Goal: Transaction & Acquisition: Purchase product/service

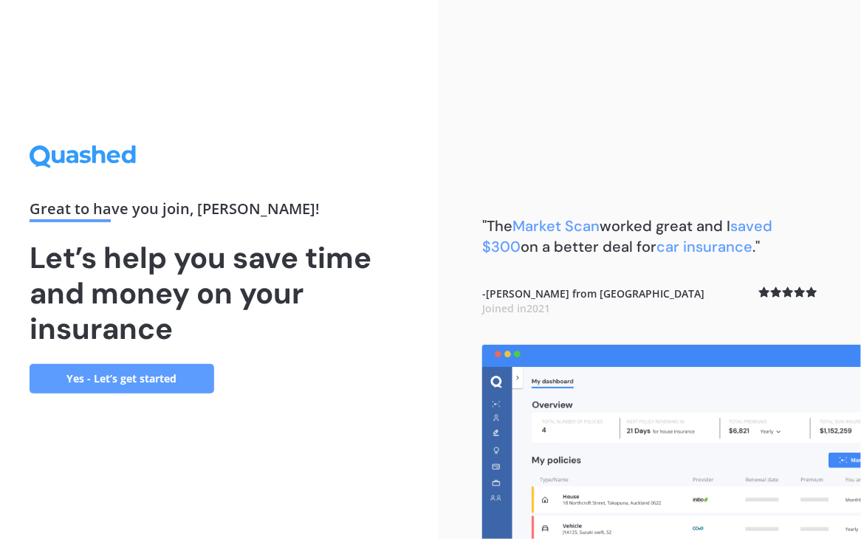
click at [167, 383] on link "Yes - Let’s get started" at bounding box center [122, 379] width 185 height 30
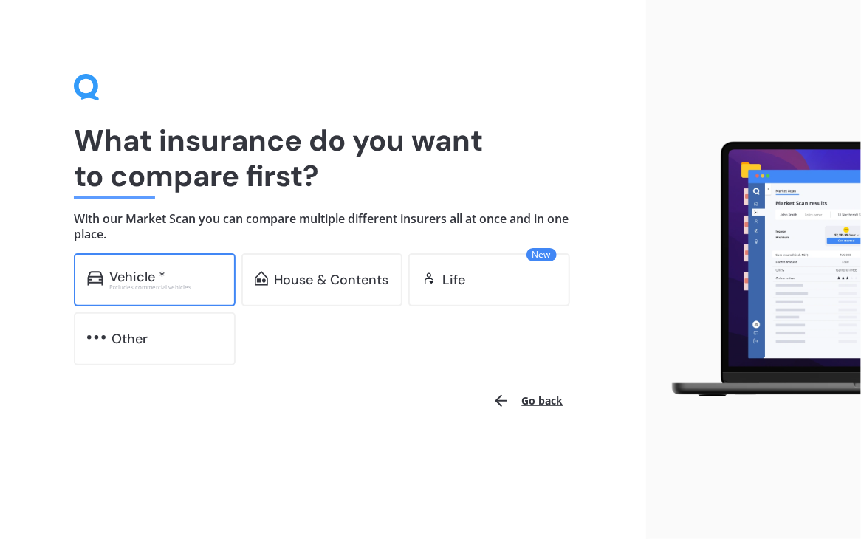
click at [115, 284] on div "Excludes commercial vehicles" at bounding box center [165, 287] width 113 height 6
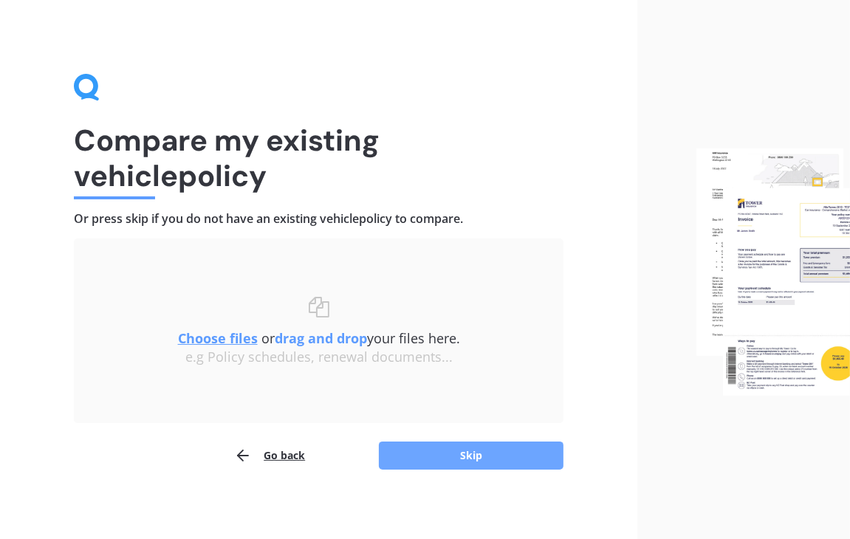
click at [467, 459] on button "Skip" at bounding box center [471, 456] width 185 height 28
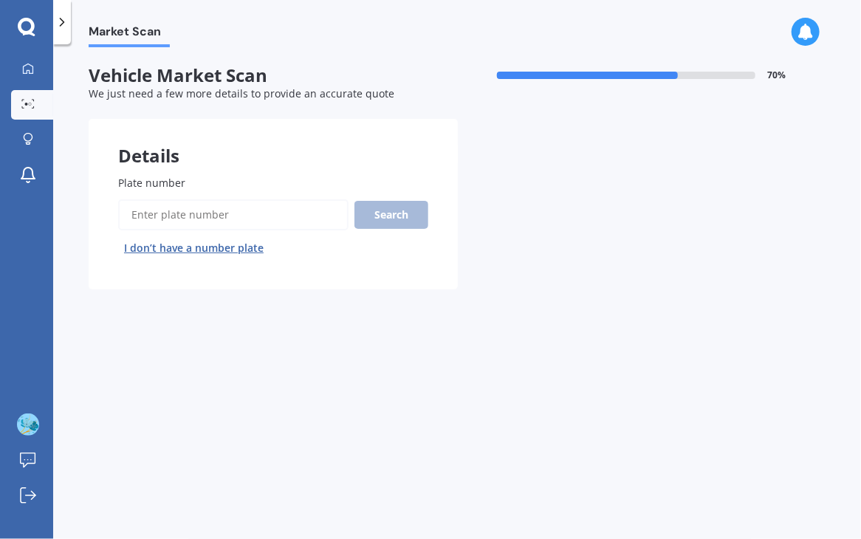
click at [134, 208] on input "Plate number" at bounding box center [233, 214] width 230 height 31
type input "pwh962"
click at [0, 0] on button "Next" at bounding box center [0, 0] width 0 height 0
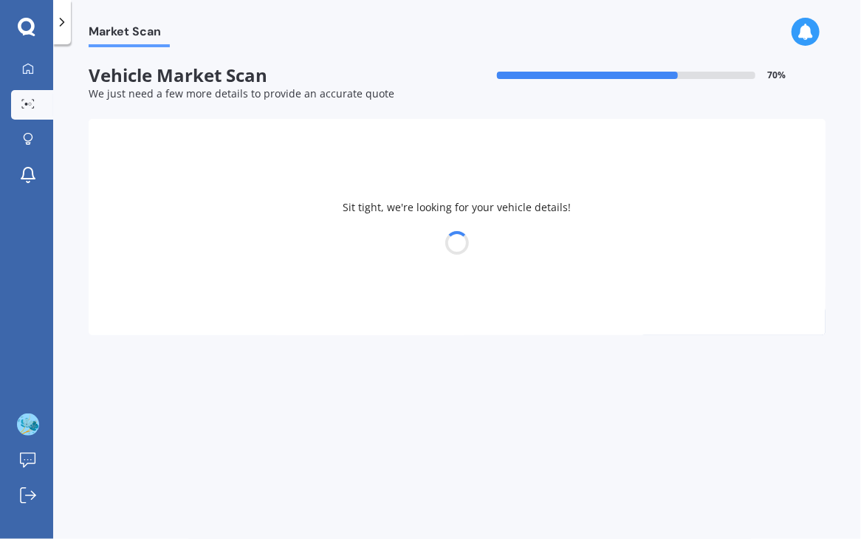
select select "MITSUBISHI"
select select "OUTLANDER"
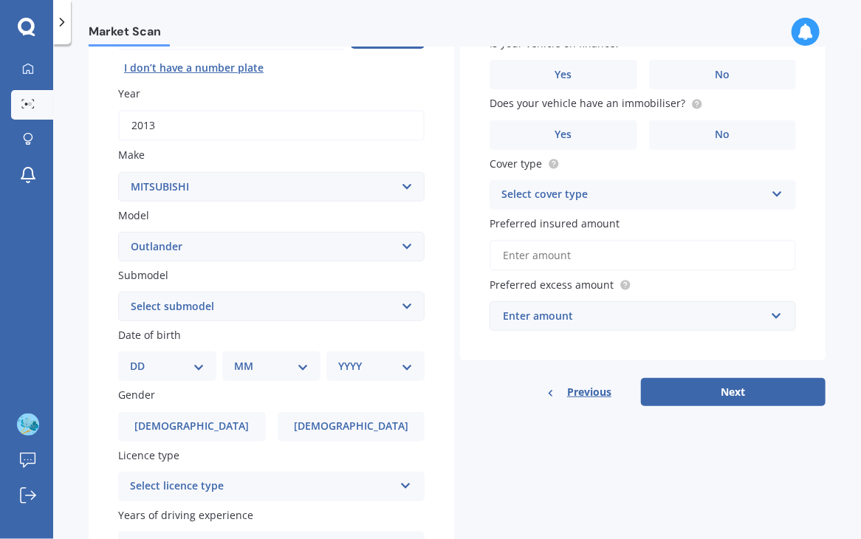
scroll to position [174, 0]
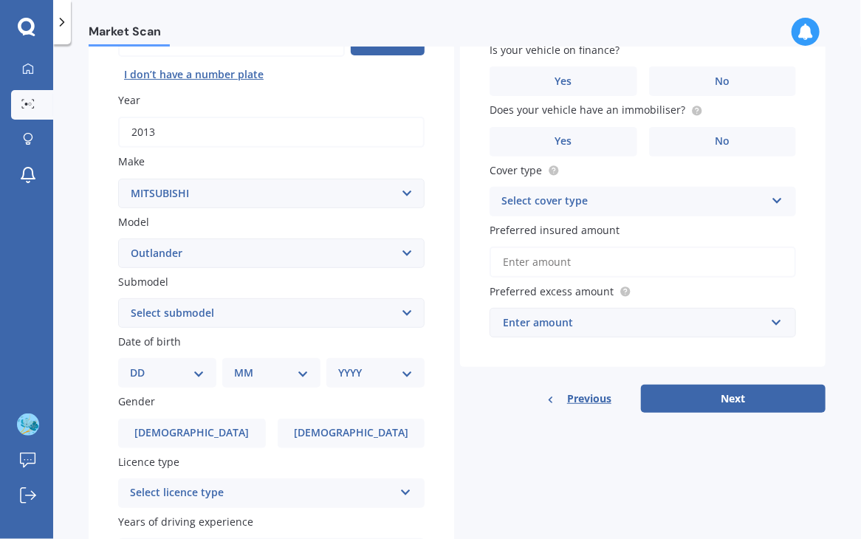
click at [196, 373] on select "DD 01 02 03 04 05 06 07 08 09 10 11 12 13 14 15 16 17 18 19 20 21 22 23 24 25 2…" at bounding box center [167, 373] width 75 height 16
select select "22"
click at [142, 365] on select "DD 01 02 03 04 05 06 07 08 09 10 11 12 13 14 15 16 17 18 19 20 21 22 23 24 25 2…" at bounding box center [167, 373] width 75 height 16
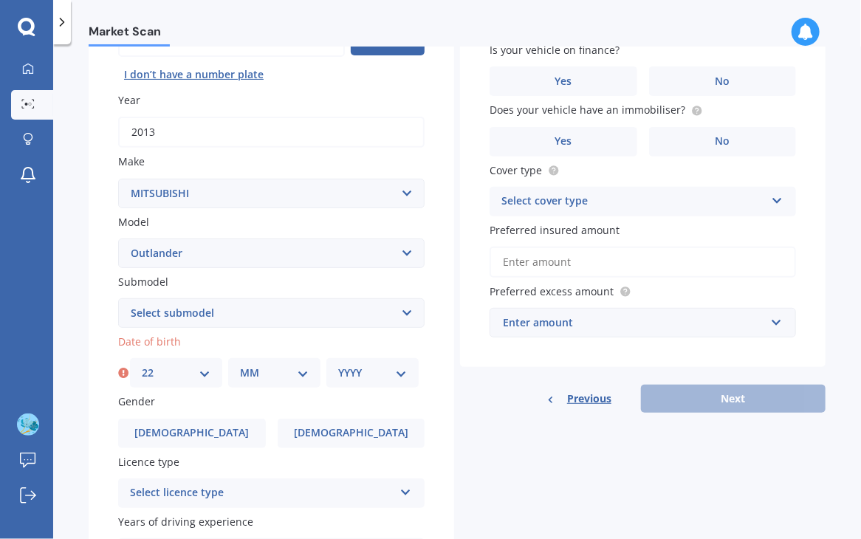
click at [255, 370] on select "MM 01 02 03 04 05 06 07 08 09 10 11 12" at bounding box center [274, 373] width 69 height 16
select select "03"
click at [240, 365] on select "MM 01 02 03 04 05 06 07 08 09 10 11 12" at bounding box center [274, 373] width 69 height 16
click at [369, 375] on select "YYYY 2025 2024 2023 2022 2021 2020 2019 2018 2017 2016 2015 2014 2013 2012 2011…" at bounding box center [372, 373] width 69 height 16
select select "1972"
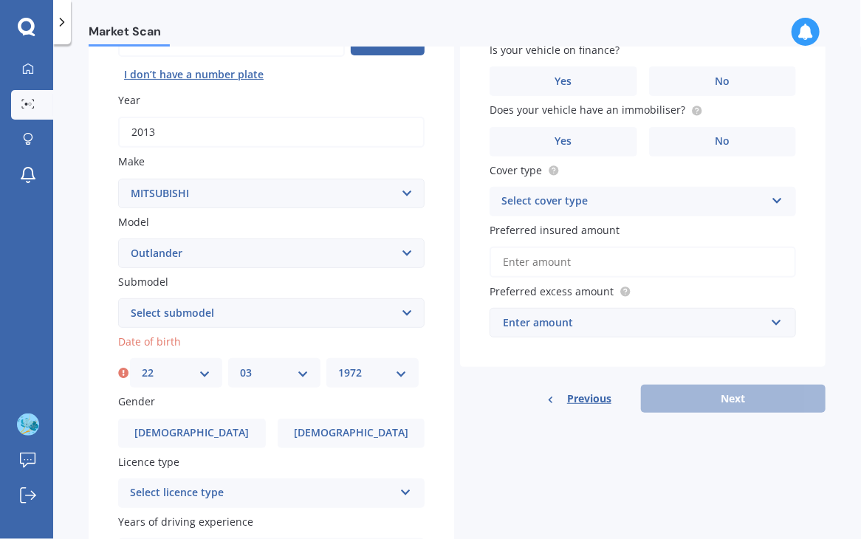
click at [338, 365] on select "YYYY 2025 2024 2023 2022 2021 2020 2019 2018 2017 2016 2015 2014 2013 2012 2011…" at bounding box center [372, 373] width 69 height 16
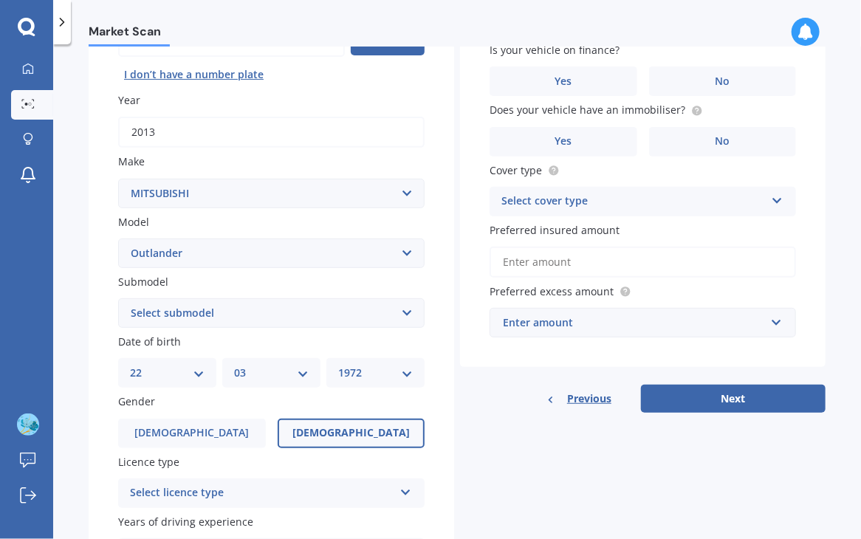
click at [315, 432] on label "[DEMOGRAPHIC_DATA]" at bounding box center [352, 434] width 148 height 30
click at [0, 0] on input "[DEMOGRAPHIC_DATA]" at bounding box center [0, 0] width 0 height 0
click at [235, 496] on div "Select licence type" at bounding box center [262, 494] width 264 height 18
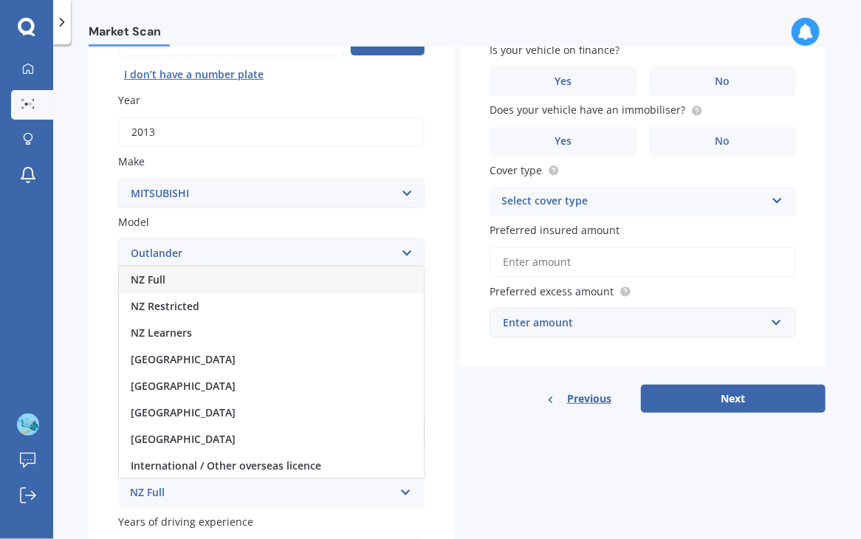
click at [228, 489] on div "NZ Full" at bounding box center [262, 494] width 264 height 18
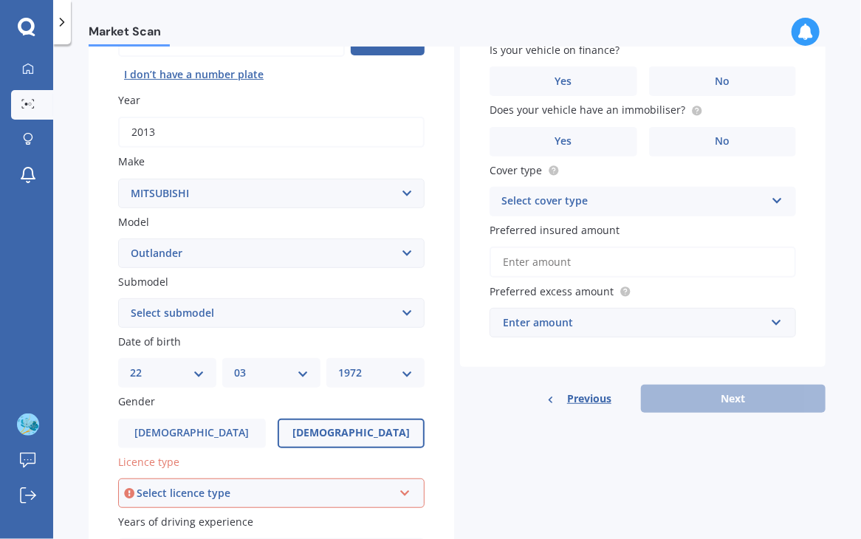
click at [228, 489] on div "Select licence type" at bounding box center [265, 493] width 256 height 16
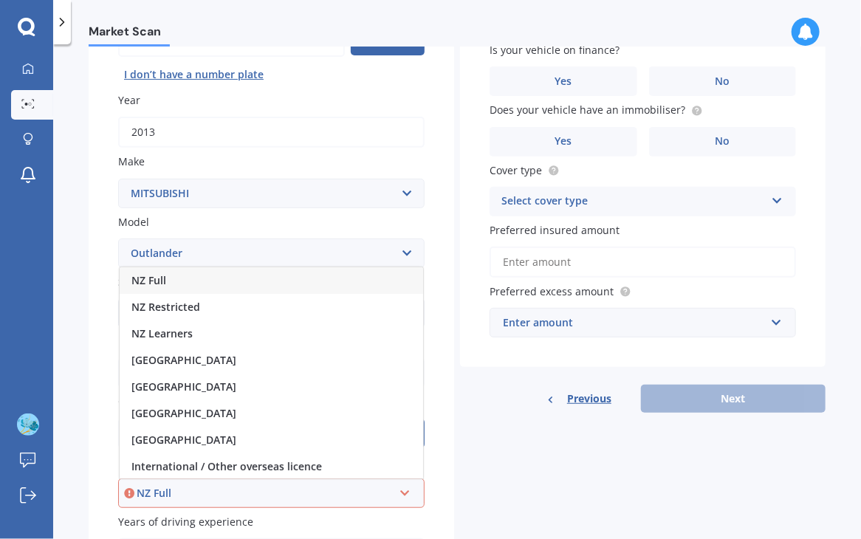
click at [190, 284] on div "NZ Full" at bounding box center [272, 280] width 304 height 27
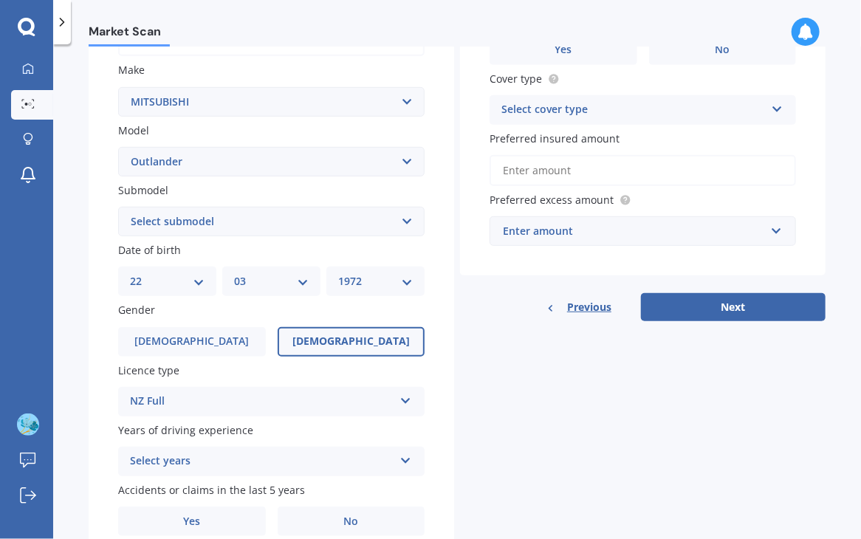
scroll to position [330, 0]
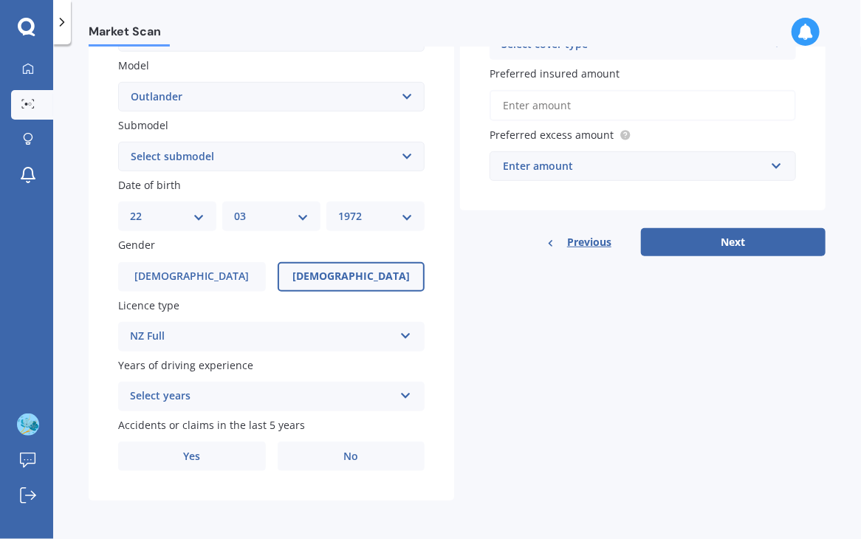
click at [400, 396] on icon at bounding box center [406, 393] width 13 height 10
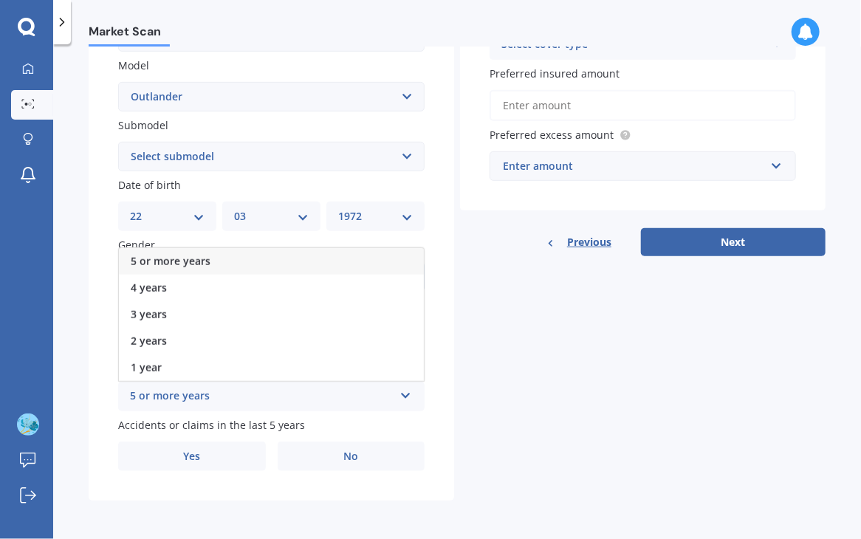
click at [196, 256] on span "5 or more years" at bounding box center [171, 261] width 80 height 14
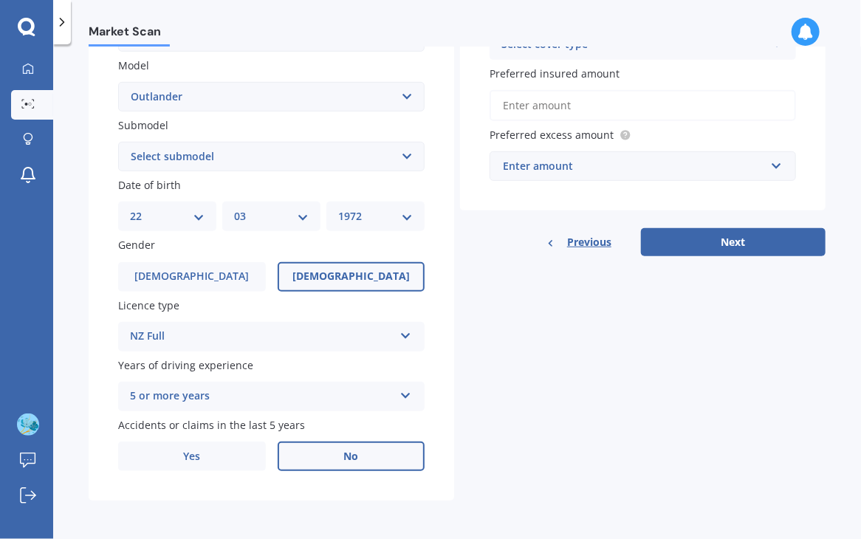
click at [333, 456] on label "No" at bounding box center [352, 457] width 148 height 30
click at [0, 0] on input "No" at bounding box center [0, 0] width 0 height 0
click at [358, 456] on label "No" at bounding box center [352, 457] width 148 height 30
click at [0, 0] on input "No" at bounding box center [0, 0] width 0 height 0
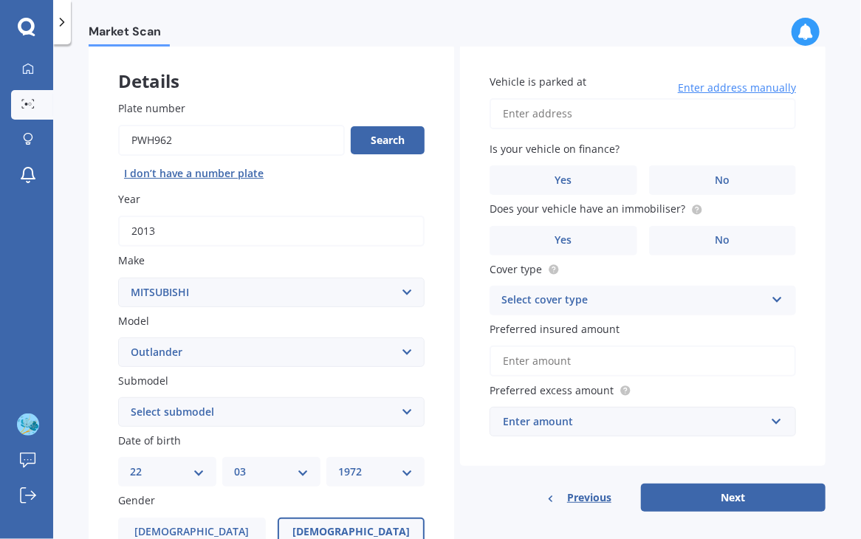
scroll to position [0, 0]
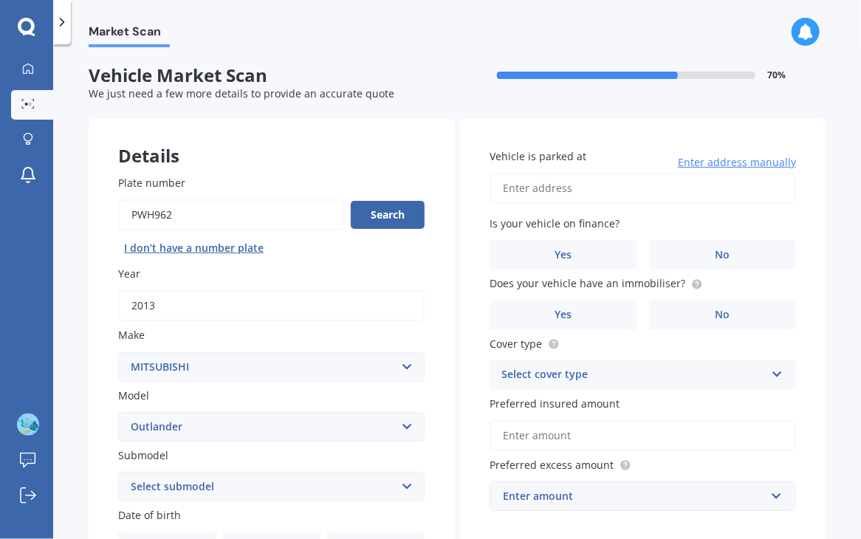
click at [514, 191] on input "Vehicle is parked at" at bounding box center [643, 188] width 307 height 31
type input "[STREET_ADDRESS][PERSON_NAME]"
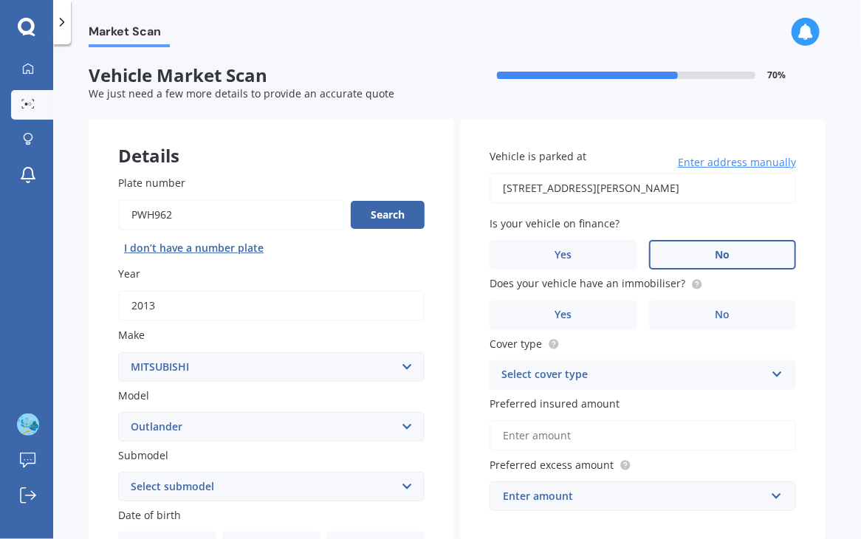
click at [719, 252] on span "No" at bounding box center [722, 255] width 15 height 13
click at [0, 0] on input "No" at bounding box center [0, 0] width 0 height 0
click at [700, 318] on label "No" at bounding box center [723, 316] width 148 height 30
click at [0, 0] on input "No" at bounding box center [0, 0] width 0 height 0
click at [621, 383] on div "Select cover type" at bounding box center [634, 375] width 264 height 18
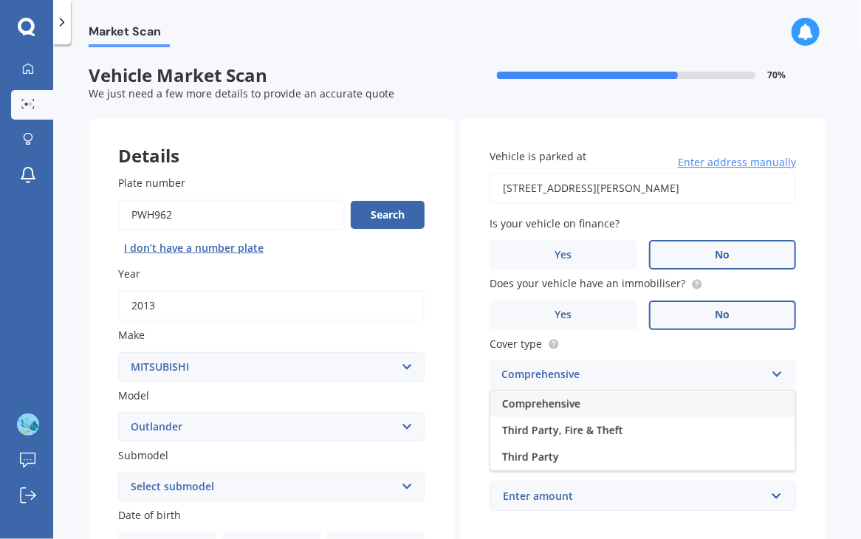
click at [573, 397] on span "Comprehensive" at bounding box center [541, 404] width 78 height 14
click at [546, 434] on input "Preferred insured amount" at bounding box center [643, 435] width 307 height 31
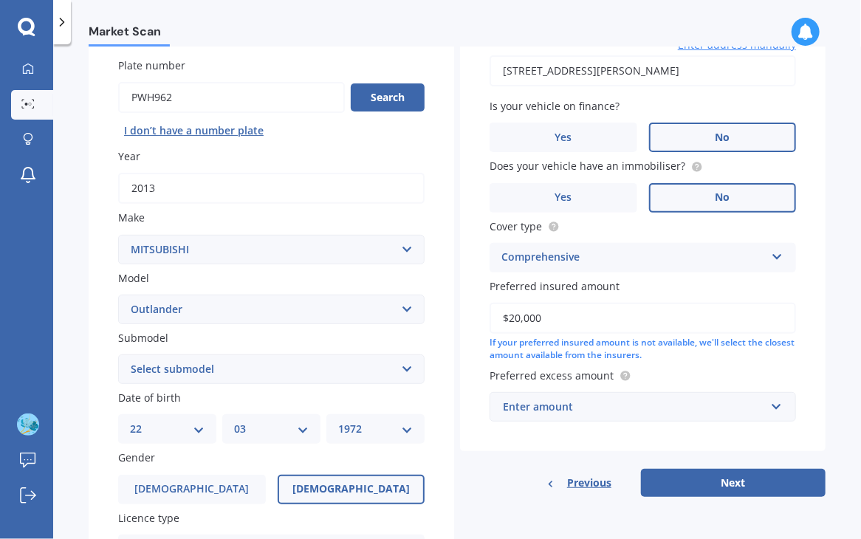
scroll to position [118, 0]
click at [514, 315] on input "$20,000" at bounding box center [643, 317] width 307 height 31
type input "$25,000"
click at [588, 409] on div "Enter amount" at bounding box center [634, 406] width 262 height 16
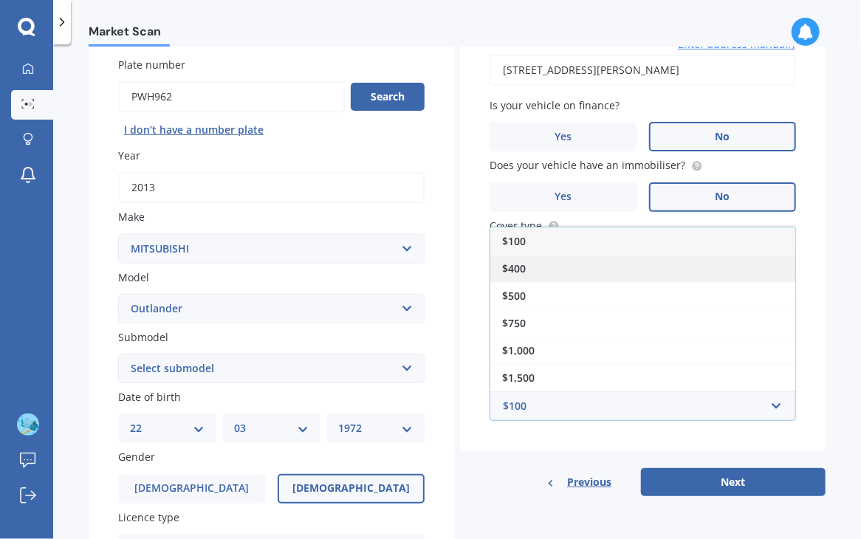
click at [518, 264] on span "$400" at bounding box center [514, 269] width 24 height 14
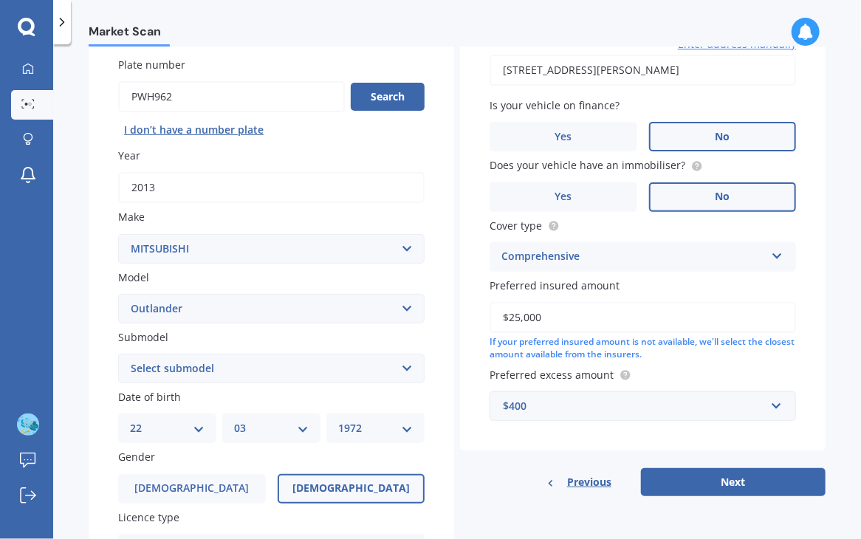
click at [644, 410] on div "$400" at bounding box center [634, 406] width 262 height 16
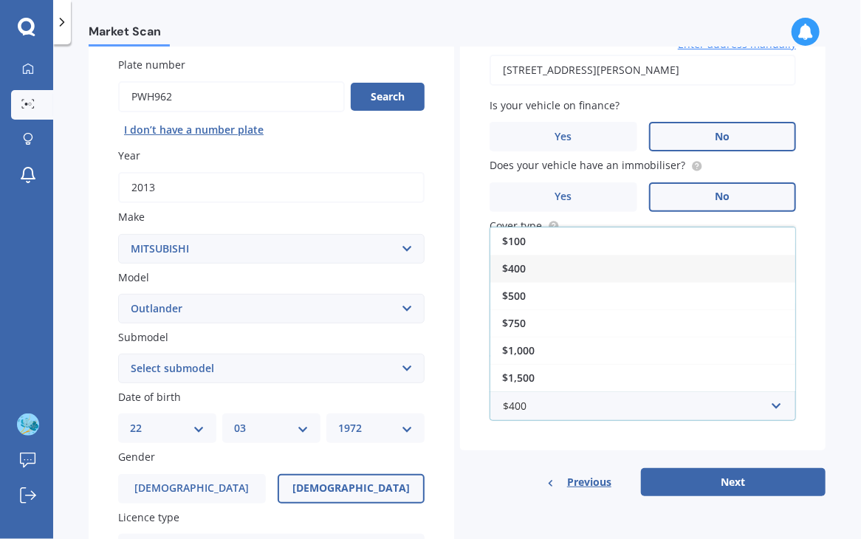
click at [525, 264] on div "$400" at bounding box center [643, 268] width 305 height 27
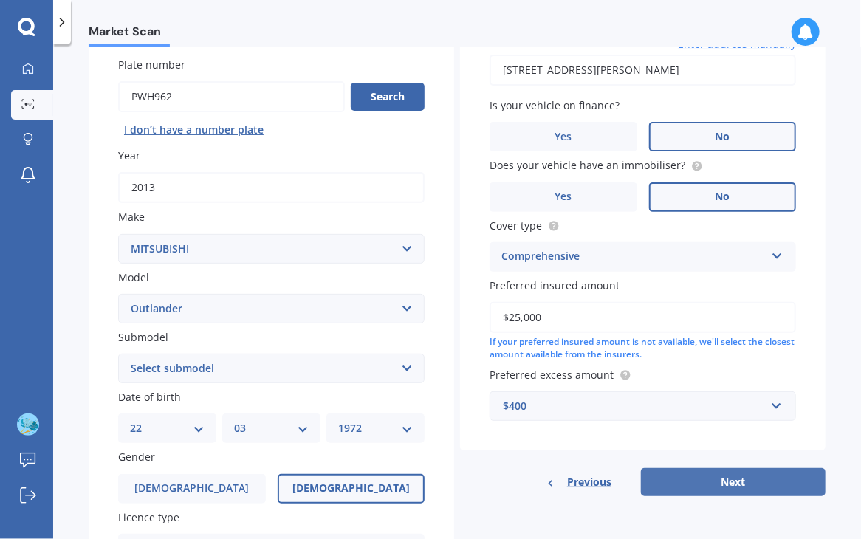
click at [719, 474] on button "Next" at bounding box center [733, 482] width 185 height 28
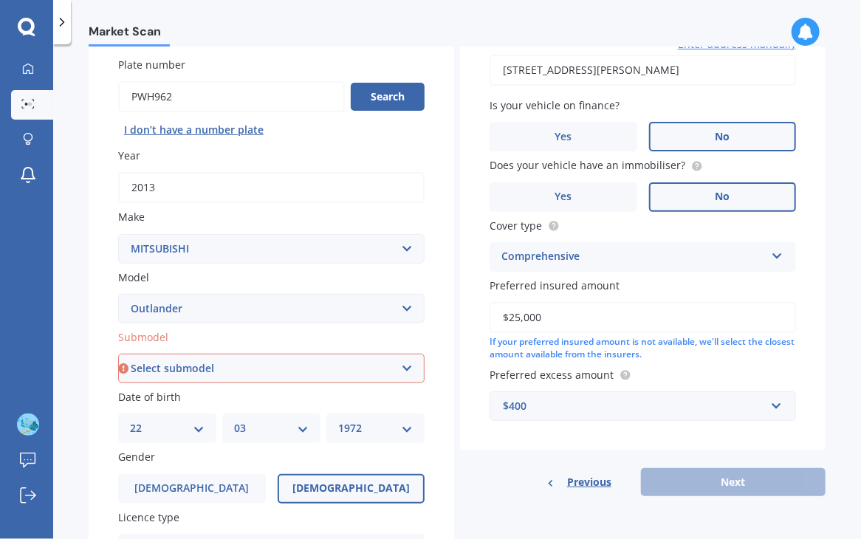
click at [190, 362] on select "Select submodel (All other) 2.4 Litre Station Wagon 3.0 Litre AWD 3.0 VRX Auto …" at bounding box center [271, 369] width 307 height 30
select select "PHEV PETROL/HYBRID"
click at [118, 354] on select "Select submodel (All other) 2.4 Litre Station Wagon 3.0 Litre AWD 3.0 VRX Auto …" at bounding box center [271, 369] width 307 height 30
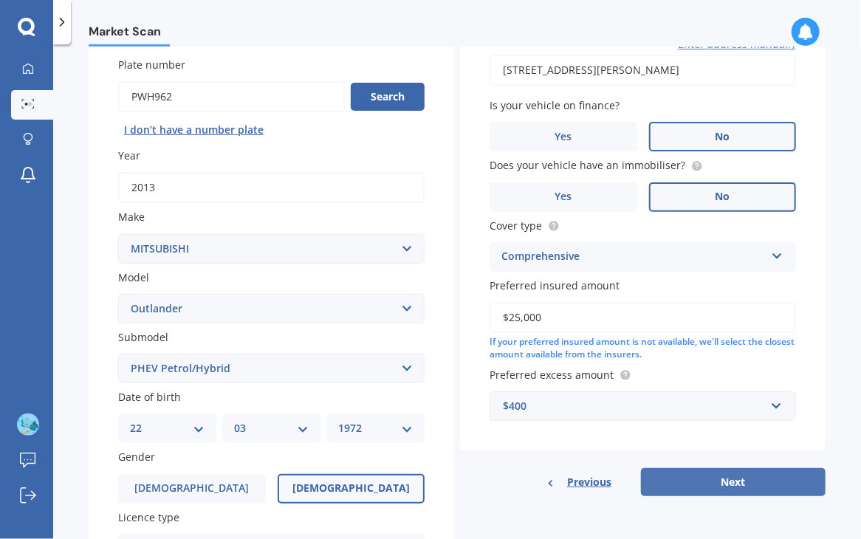
click at [723, 485] on button "Next" at bounding box center [733, 482] width 185 height 28
select select "22"
select select "03"
select select "1972"
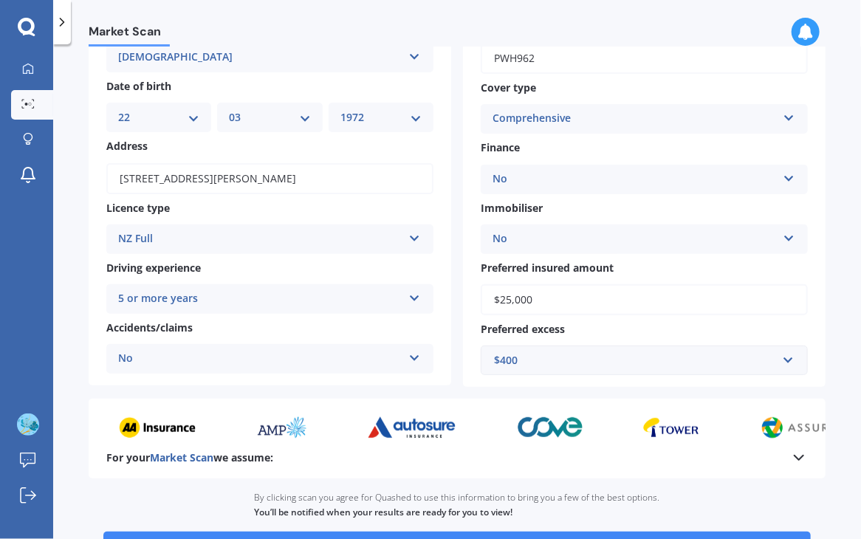
scroll to position [114, 0]
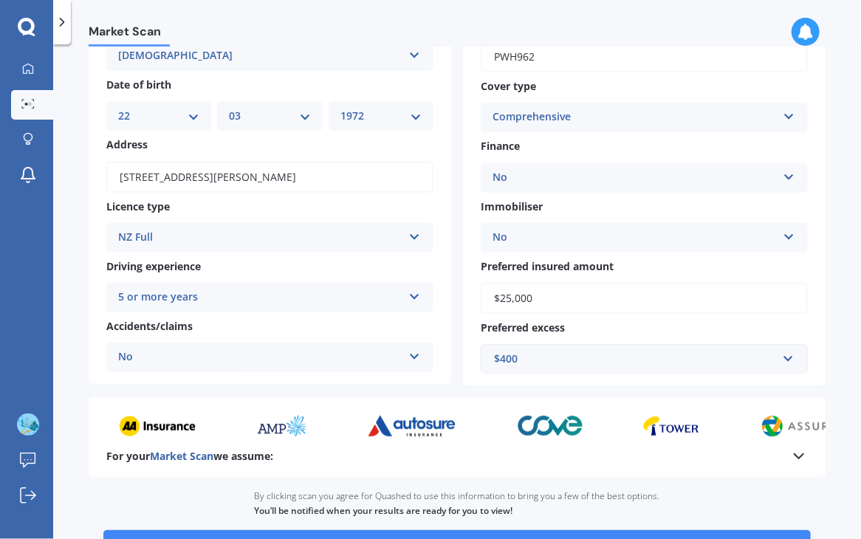
click at [723, 485] on div "Ready to go By clicking scan you agree for Quashed to use this information to b…" at bounding box center [457, 543] width 737 height 133
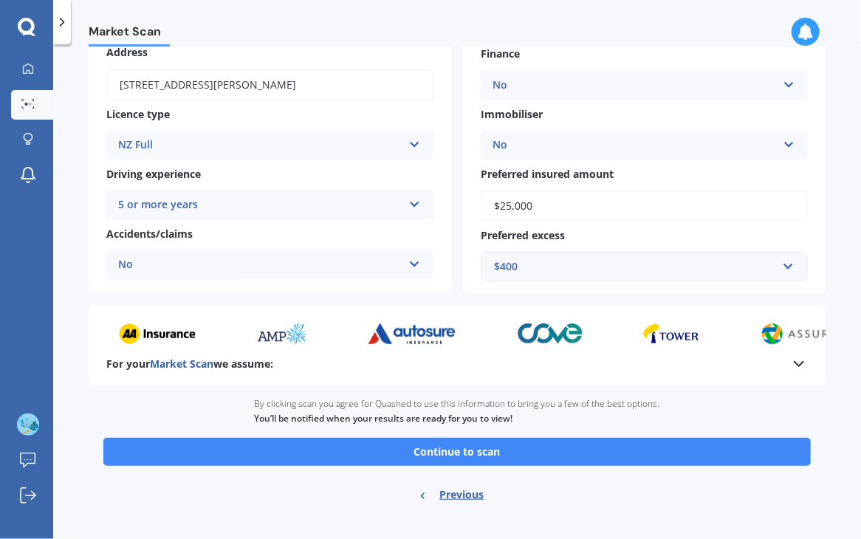
scroll to position [222, 0]
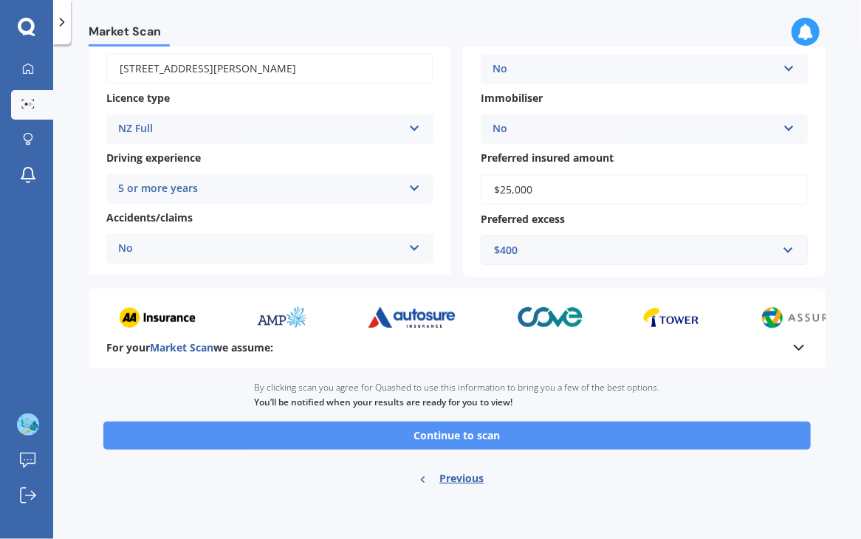
click at [514, 440] on button "Continue to scan" at bounding box center [457, 436] width 708 height 28
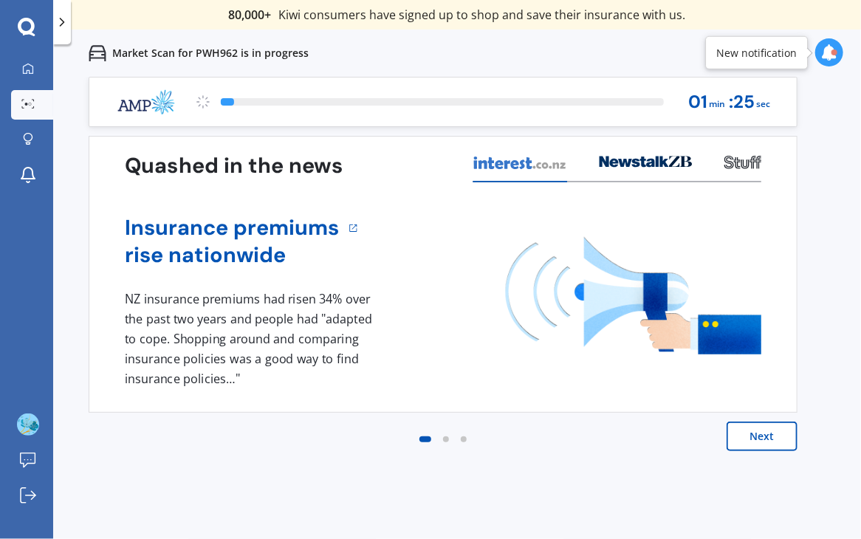
click at [751, 438] on button "Next" at bounding box center [762, 437] width 71 height 30
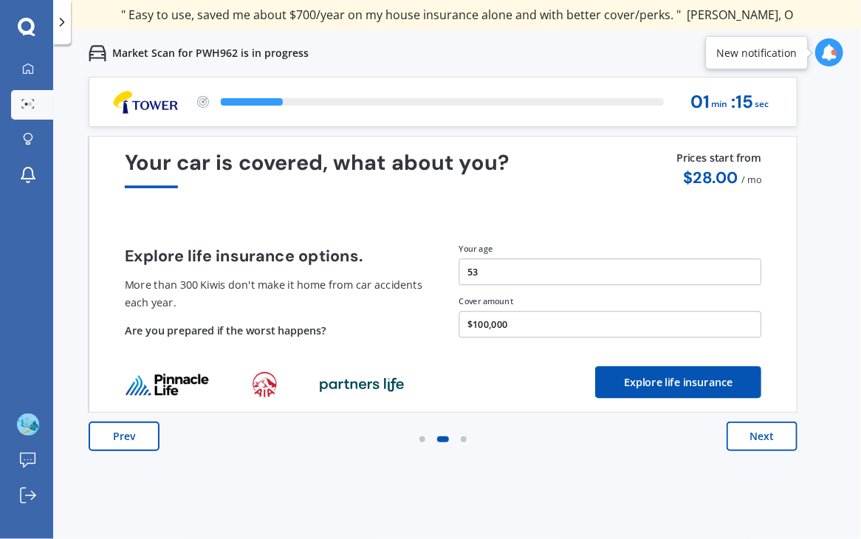
click at [751, 443] on button "Next" at bounding box center [762, 437] width 71 height 30
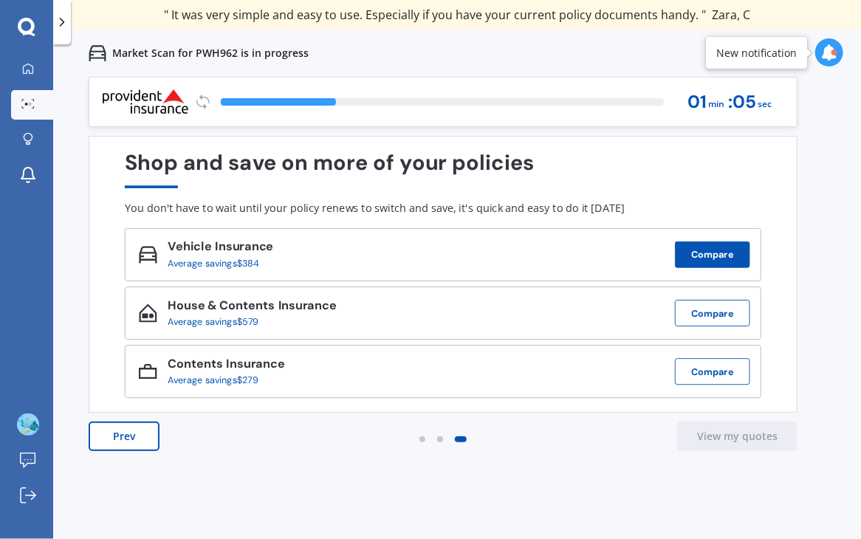
click at [708, 256] on button "Compare" at bounding box center [712, 255] width 75 height 27
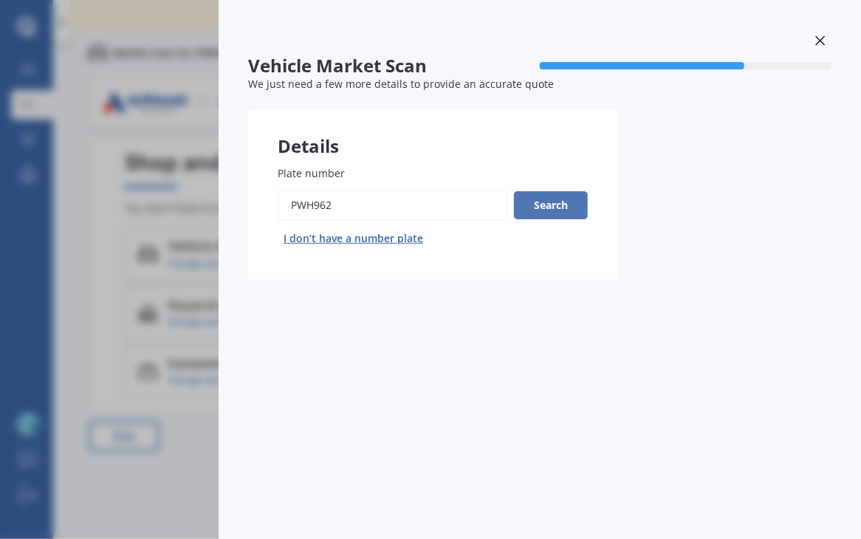
click at [557, 200] on button "Search" at bounding box center [551, 205] width 74 height 28
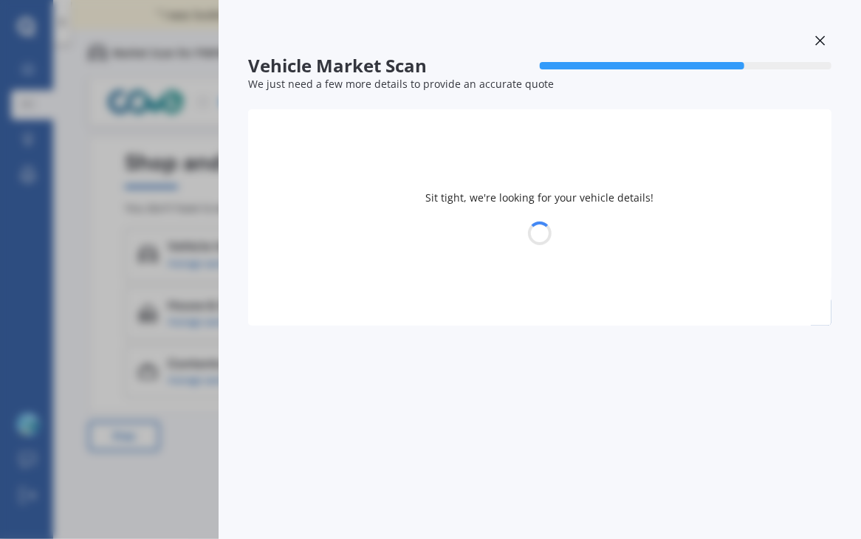
select select "MITSUBISHI"
select select "OUTLANDER"
select select "22"
select select "03"
select select "1972"
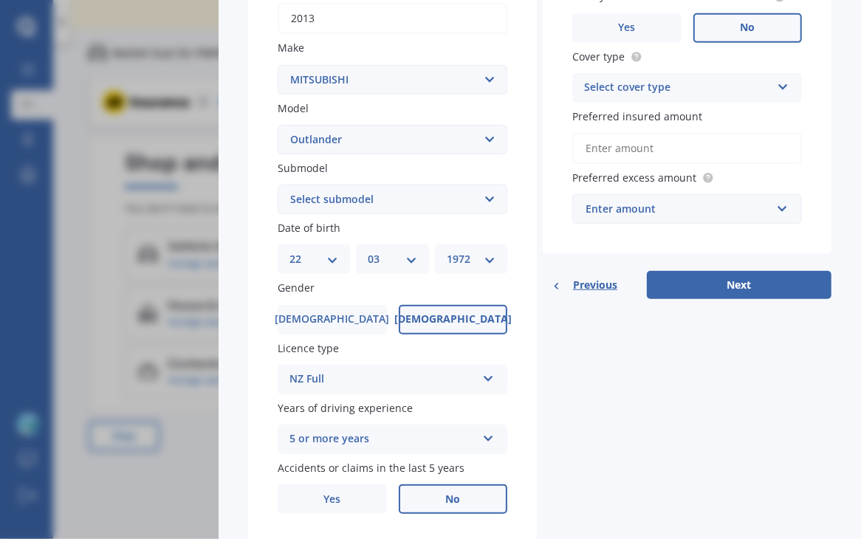
scroll to position [279, 0]
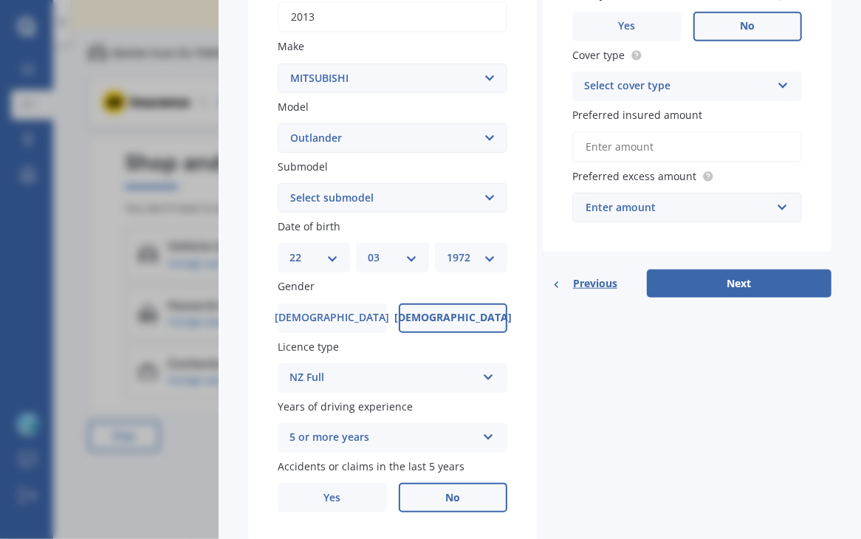
click at [379, 195] on select "Select submodel (All other) 2.4 Litre Station Wagon 3.0 Litre AWD 3.0 VRX Auto …" at bounding box center [393, 198] width 230 height 30
select select "PHEV PETROL/HYBRID"
click at [278, 183] on select "Select submodel (All other) 2.4 Litre Station Wagon 3.0 Litre AWD 3.0 VRX Auto …" at bounding box center [393, 198] width 230 height 30
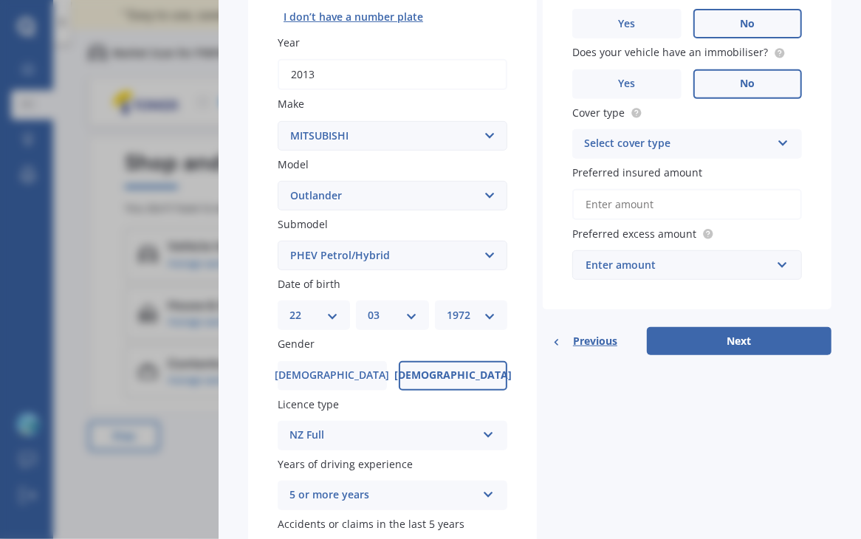
scroll to position [224, 0]
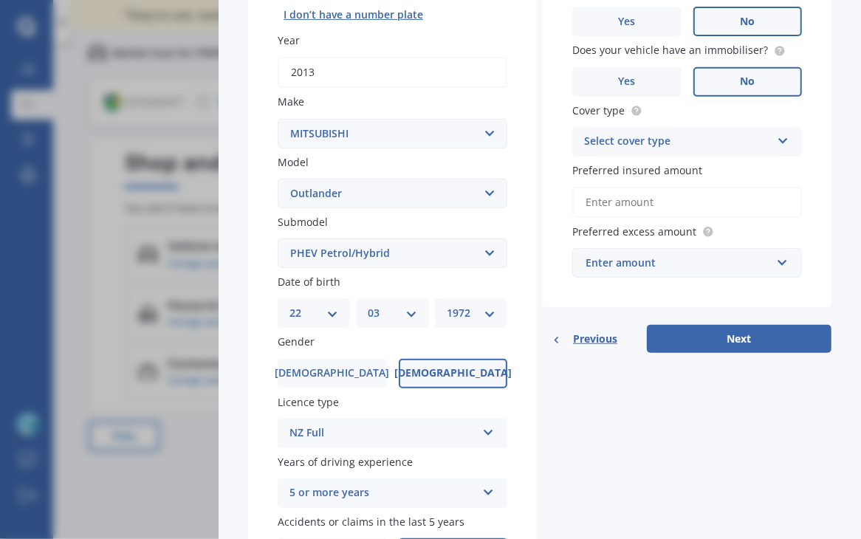
click at [621, 143] on div "Select cover type" at bounding box center [677, 142] width 187 height 18
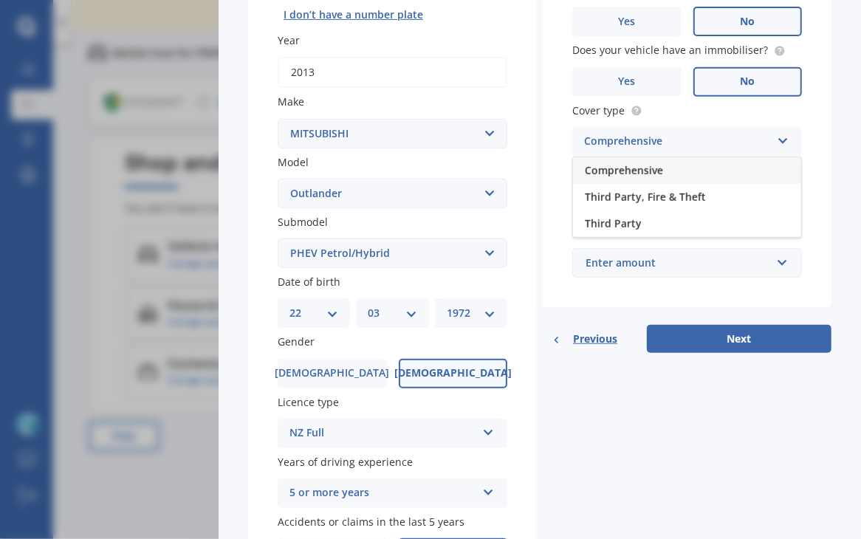
click at [618, 171] on span "Comprehensive" at bounding box center [624, 170] width 78 height 14
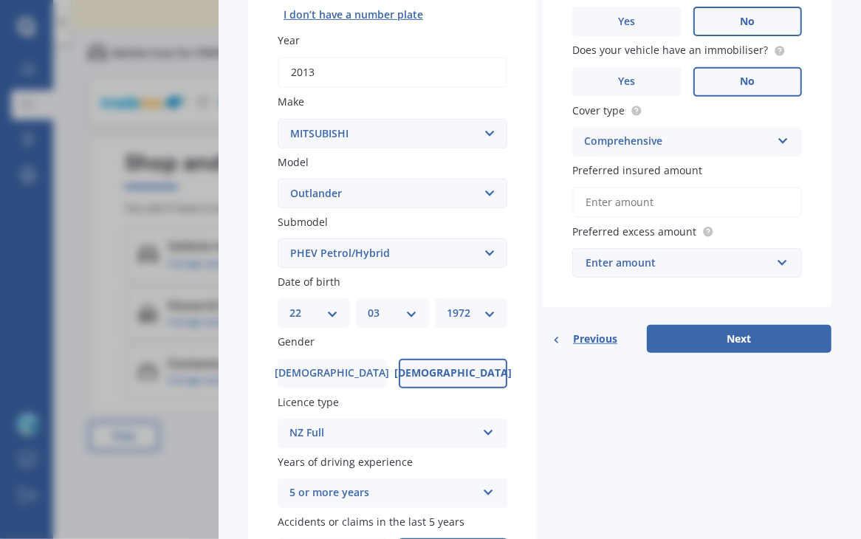
click at [614, 206] on input "Preferred insured amount" at bounding box center [687, 202] width 230 height 31
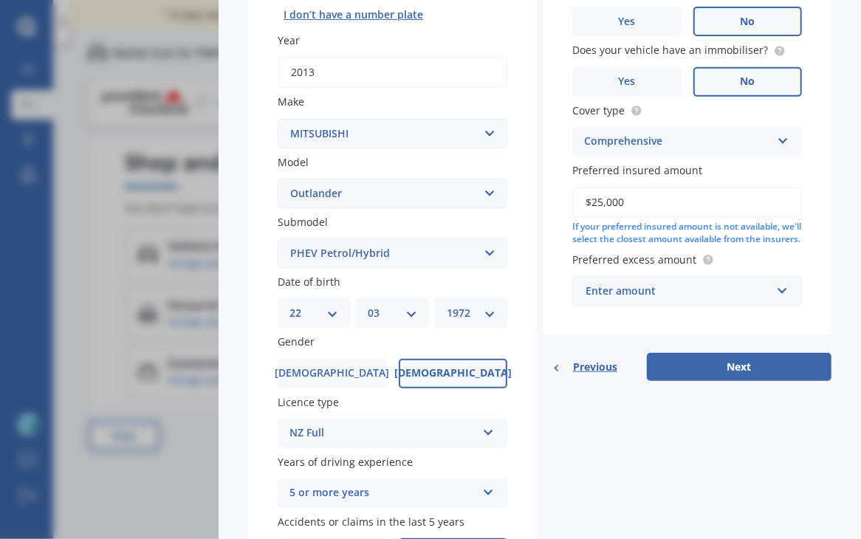
type input "$25,000"
click at [649, 299] on div "Enter amount" at bounding box center [678, 291] width 185 height 16
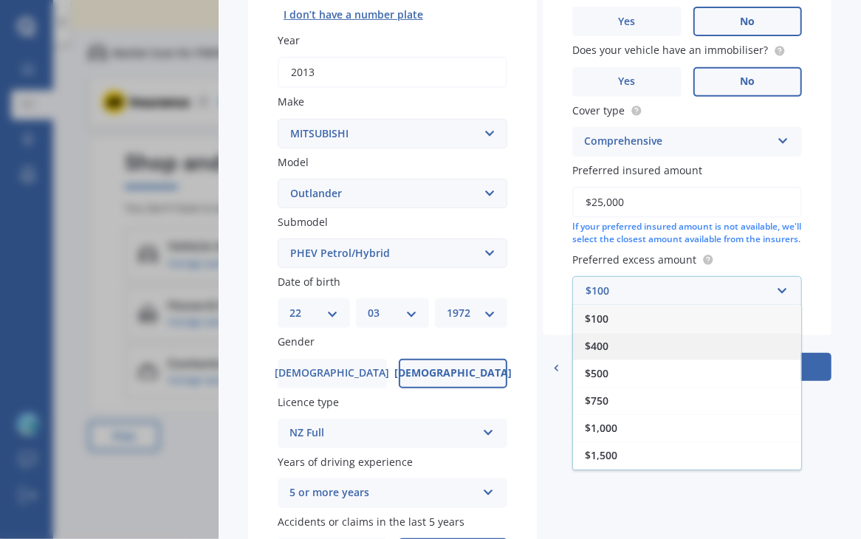
click at [578, 354] on div "$400" at bounding box center [687, 345] width 228 height 27
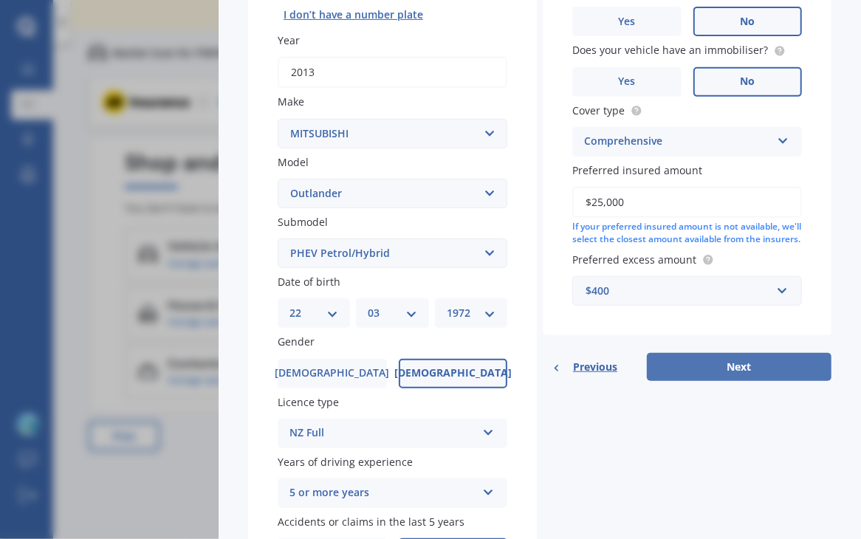
click at [690, 376] on button "Next" at bounding box center [739, 367] width 185 height 28
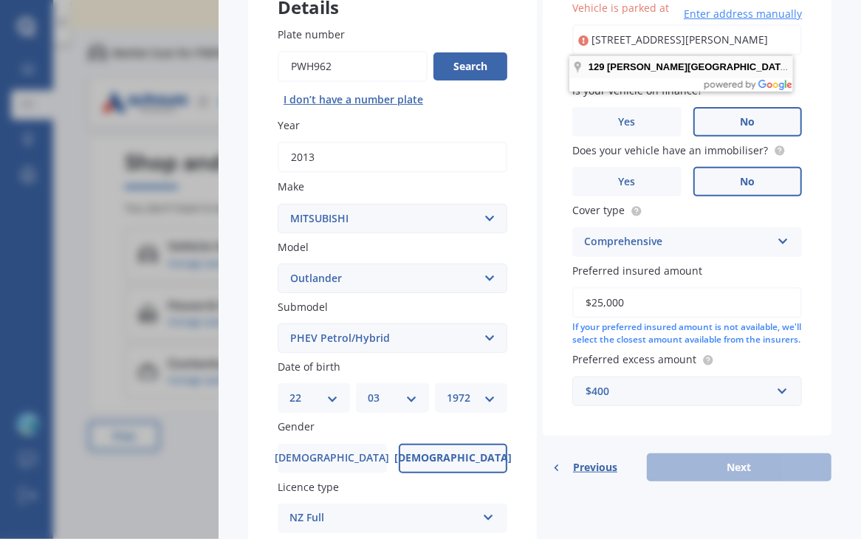
scroll to position [0, 0]
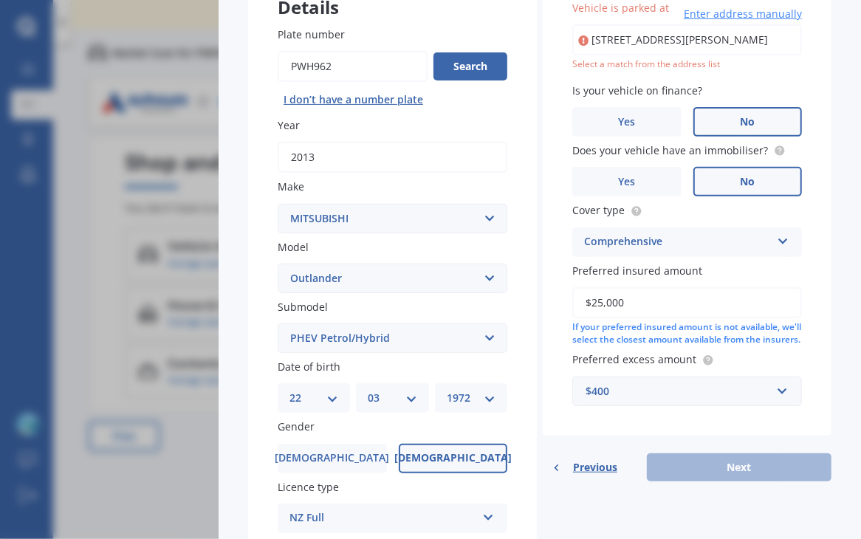
type input "[STREET_ADDRESS][PERSON_NAME]"
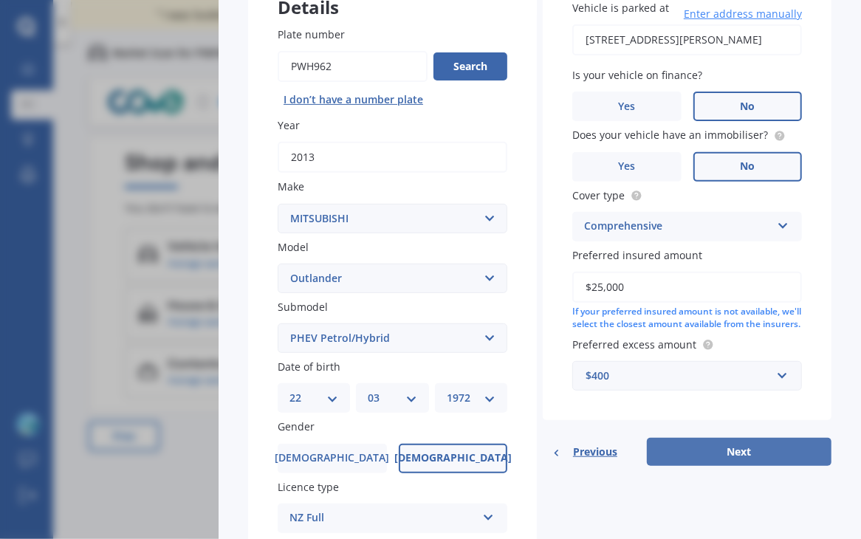
click at [714, 465] on button "Next" at bounding box center [739, 452] width 185 height 28
select select "22"
select select "03"
select select "1972"
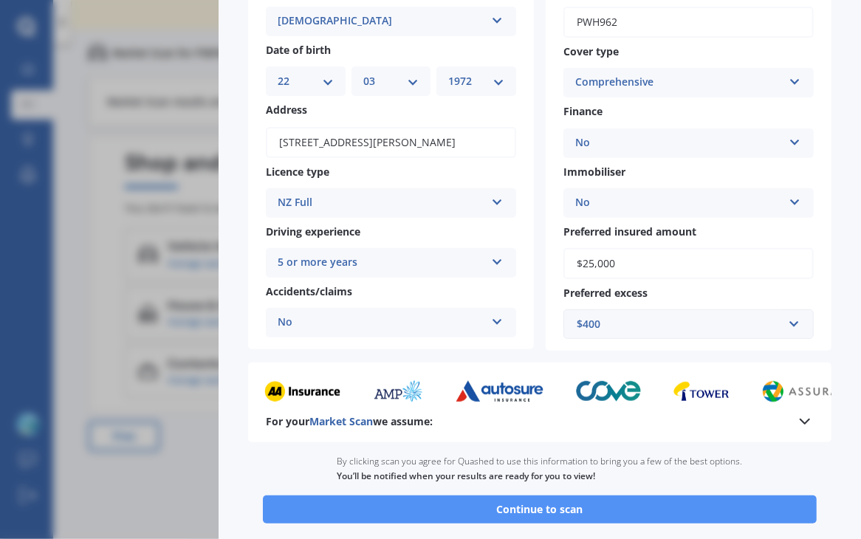
click at [536, 510] on button "Continue to scan" at bounding box center [540, 510] width 554 height 28
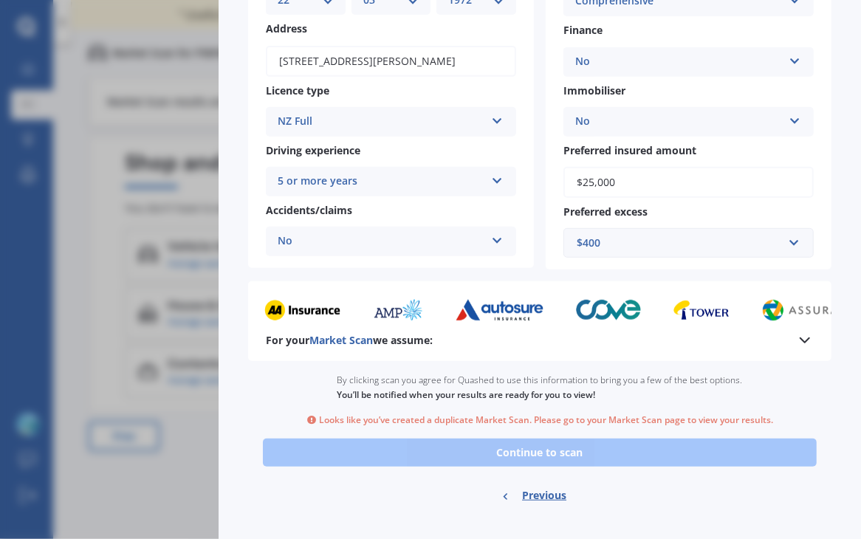
scroll to position [239, 0]
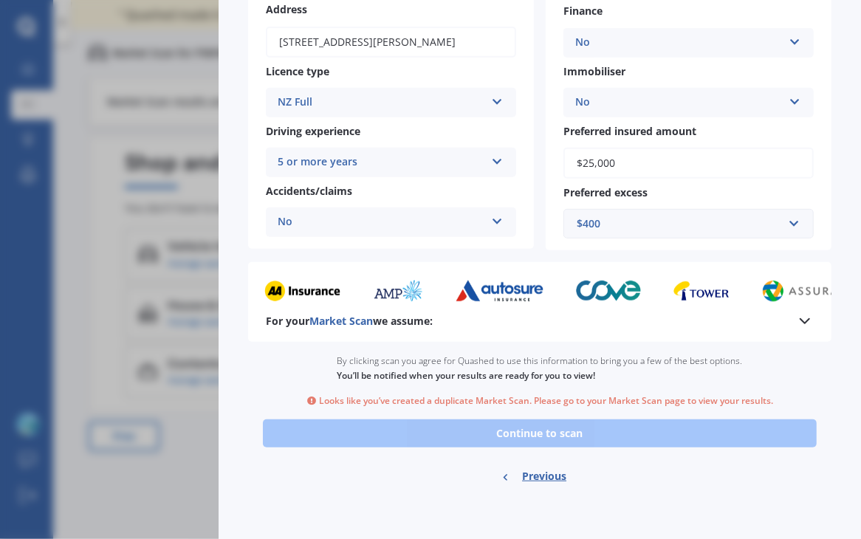
click at [542, 477] on span "Previous" at bounding box center [544, 476] width 44 height 22
select select "MITSUBISHI"
select select "OUTLANDER"
select select "PHEV PETROL/HYBRID"
select select "22"
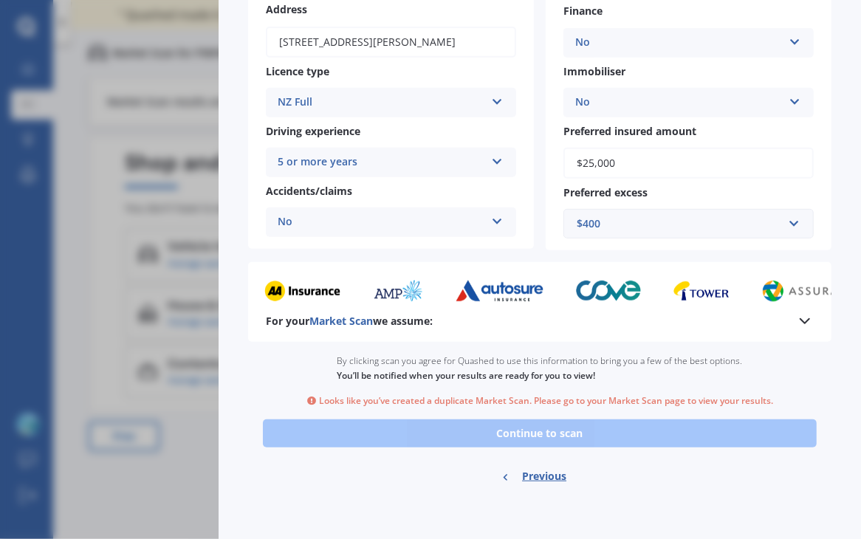
select select "03"
select select "1972"
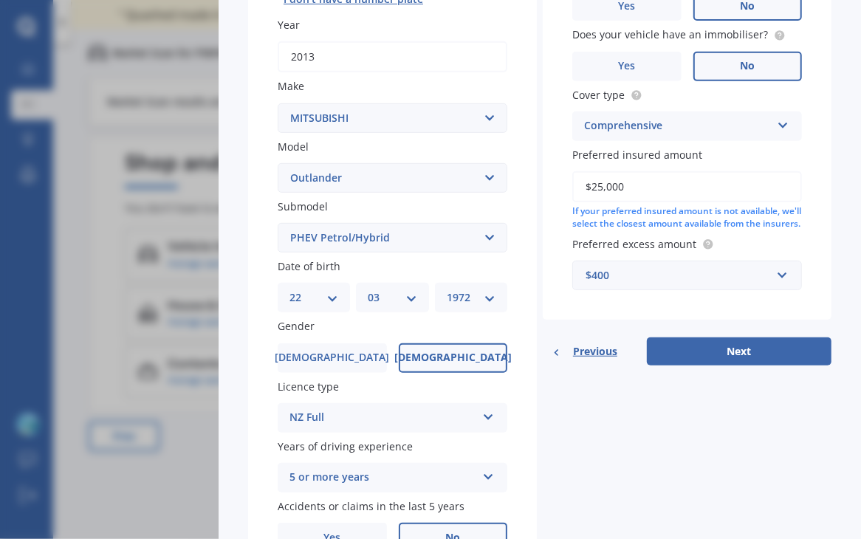
click at [147, 71] on div "Vehicle Market Scan 70 % We just need a few more details to provide an accurate…" at bounding box center [430, 269] width 861 height 539
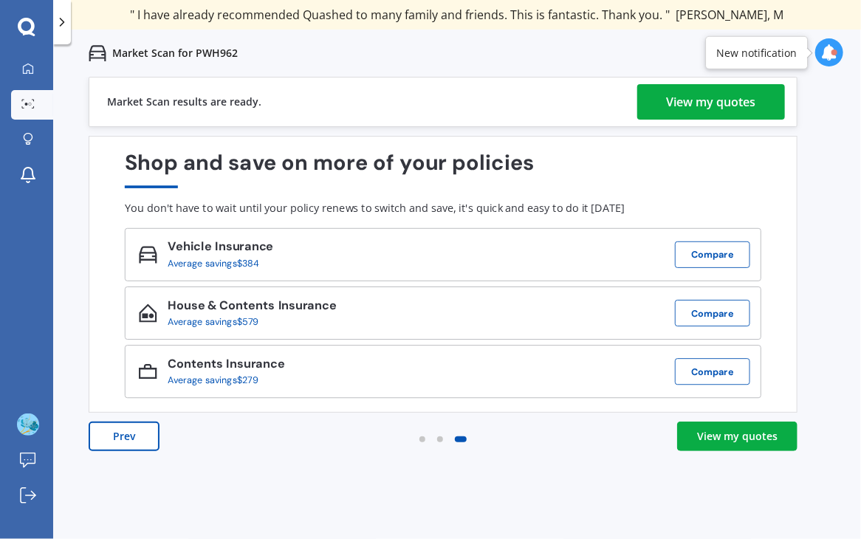
click at [706, 104] on div "View my quotes" at bounding box center [711, 101] width 89 height 35
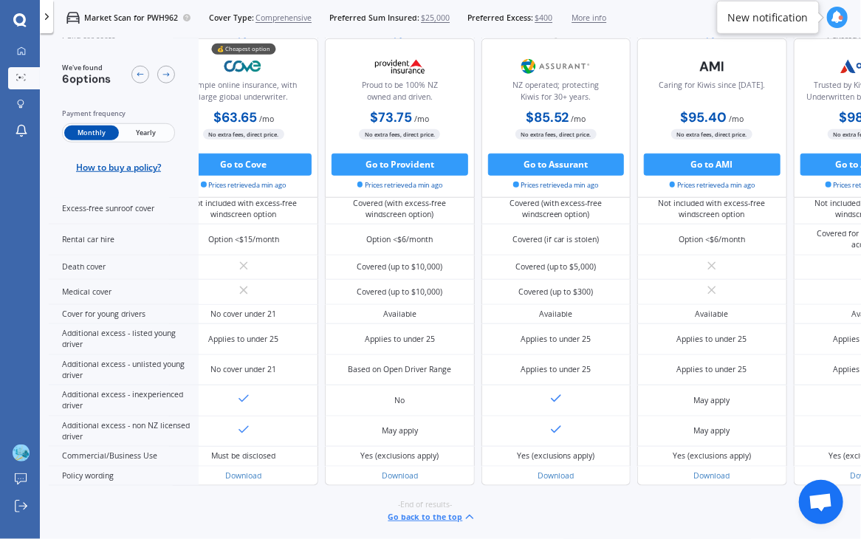
scroll to position [0, 39]
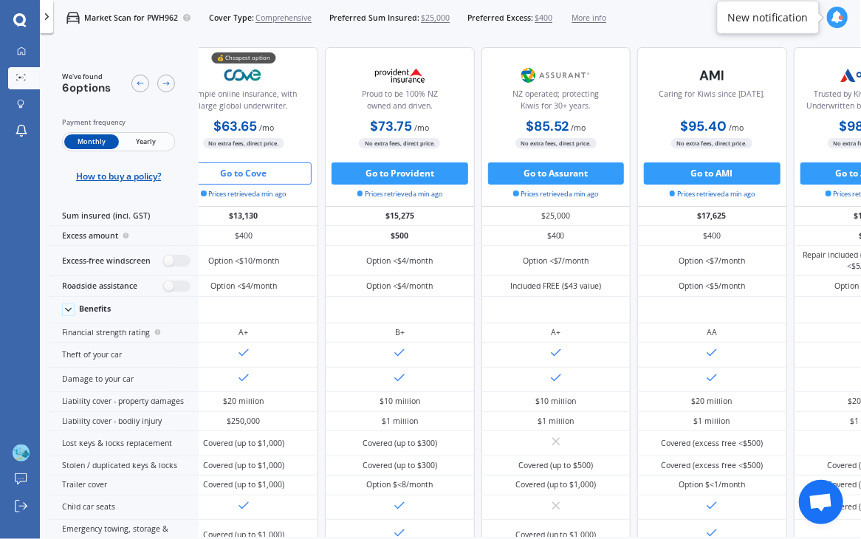
click at [248, 181] on button "Go to Cove" at bounding box center [244, 174] width 137 height 22
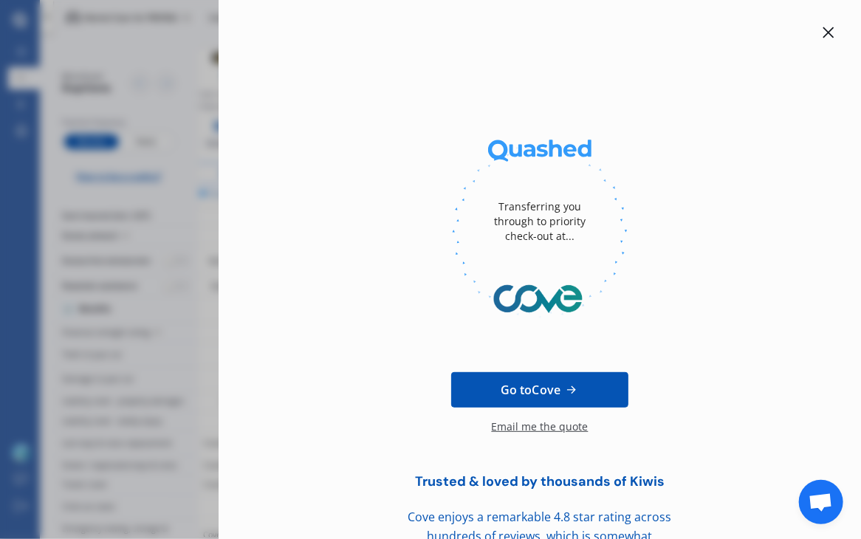
click at [824, 33] on icon at bounding box center [829, 32] width 11 height 11
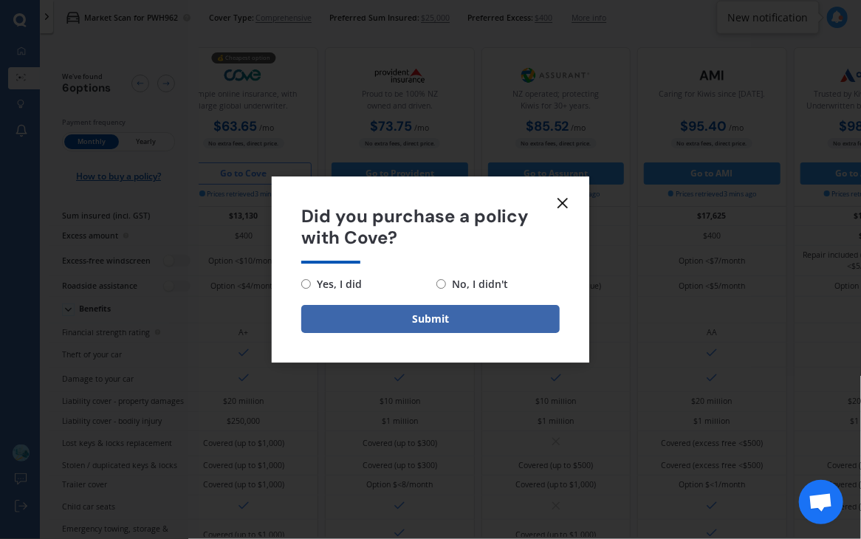
click at [561, 199] on icon at bounding box center [563, 203] width 18 height 18
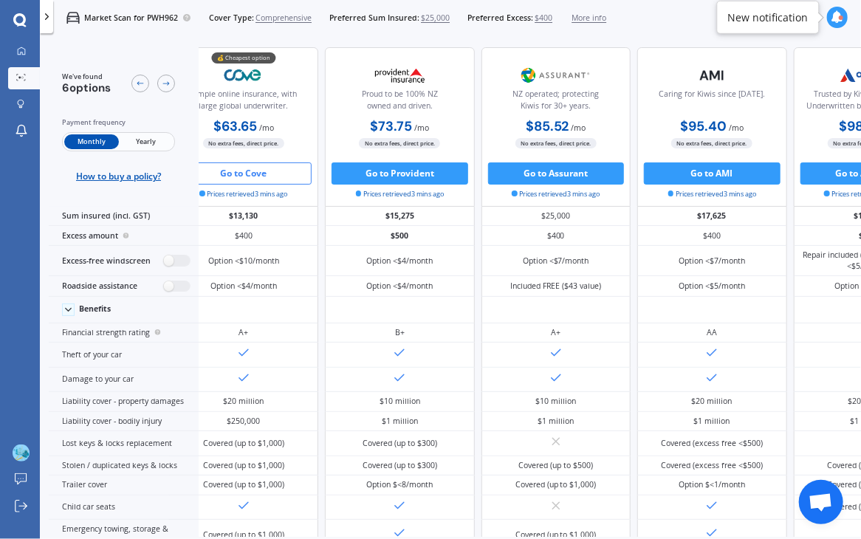
click at [143, 141] on span "Yearly" at bounding box center [146, 141] width 54 height 15
click at [92, 143] on span "Monthly" at bounding box center [91, 141] width 54 height 15
click at [140, 143] on span "Yearly" at bounding box center [146, 141] width 54 height 15
click at [93, 144] on span "Monthly" at bounding box center [91, 141] width 54 height 15
